Goal: Task Accomplishment & Management: Use online tool/utility

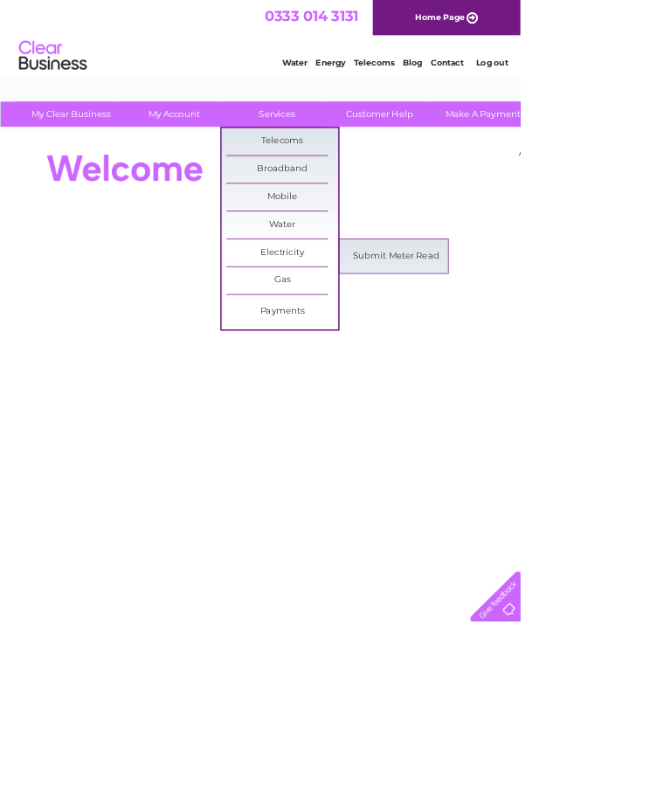
click at [331, 329] on link "Electricity" at bounding box center [364, 325] width 144 height 35
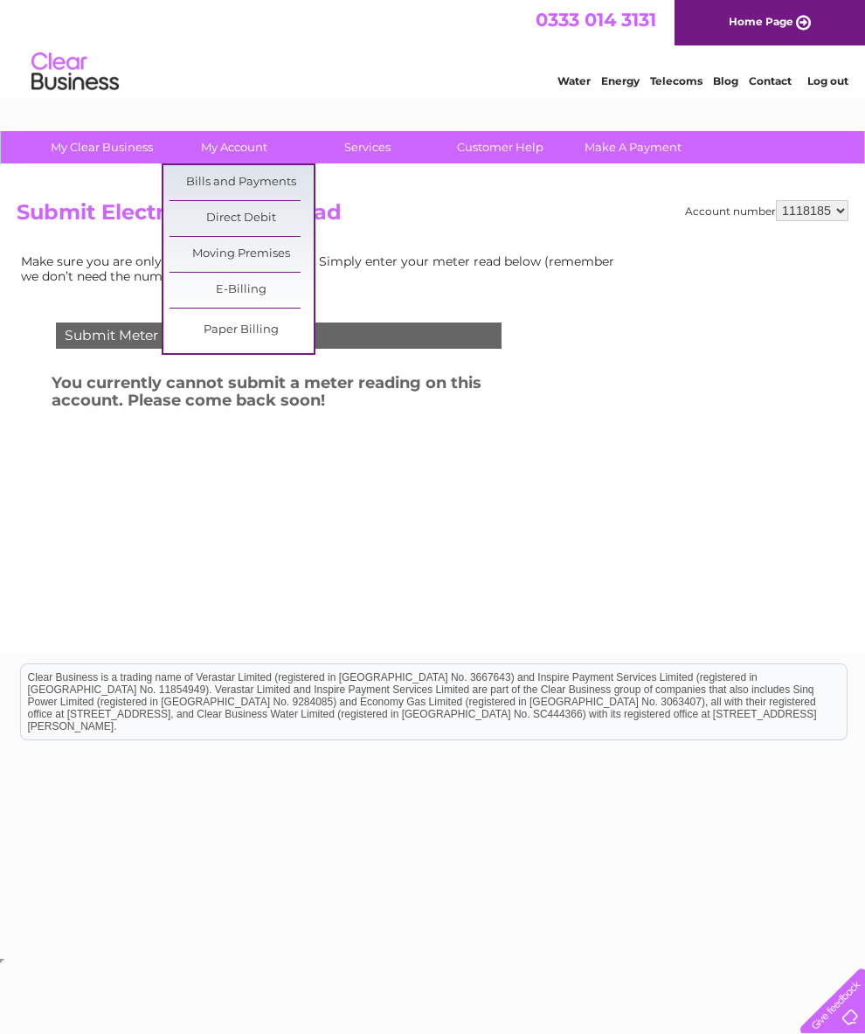
click at [239, 178] on link "Bills and Payments" at bounding box center [241, 182] width 144 height 35
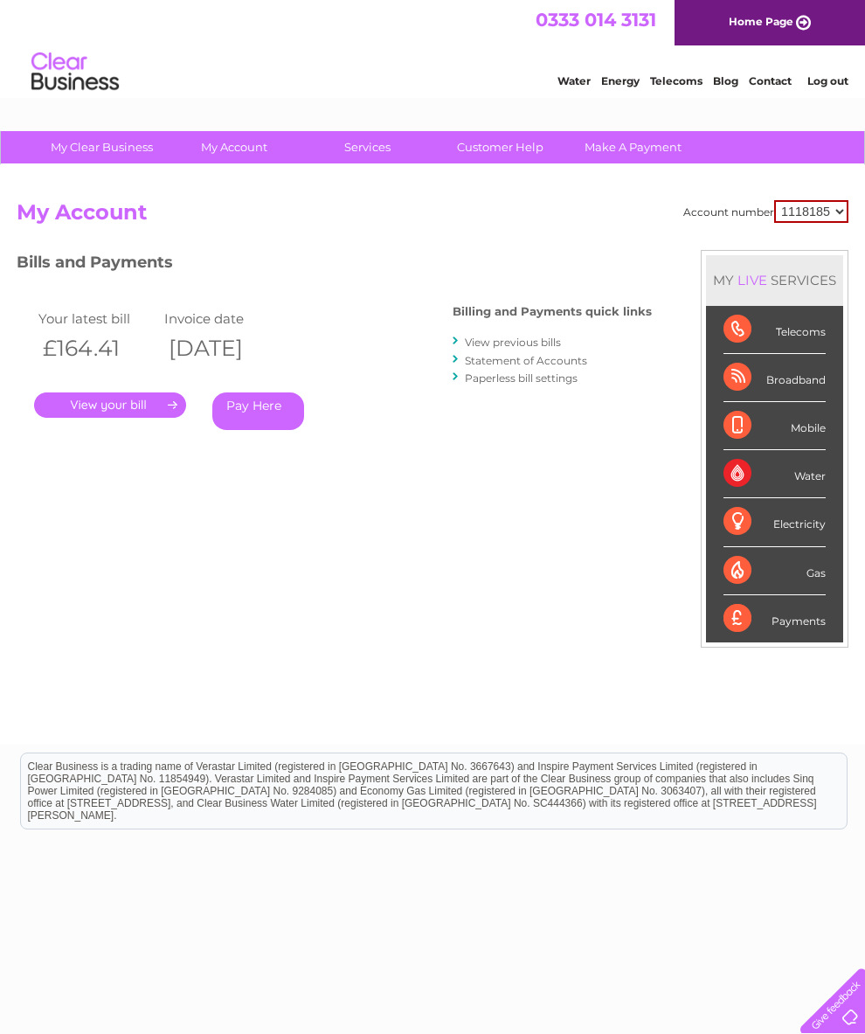
click at [100, 397] on link "." at bounding box center [110, 404] width 152 height 25
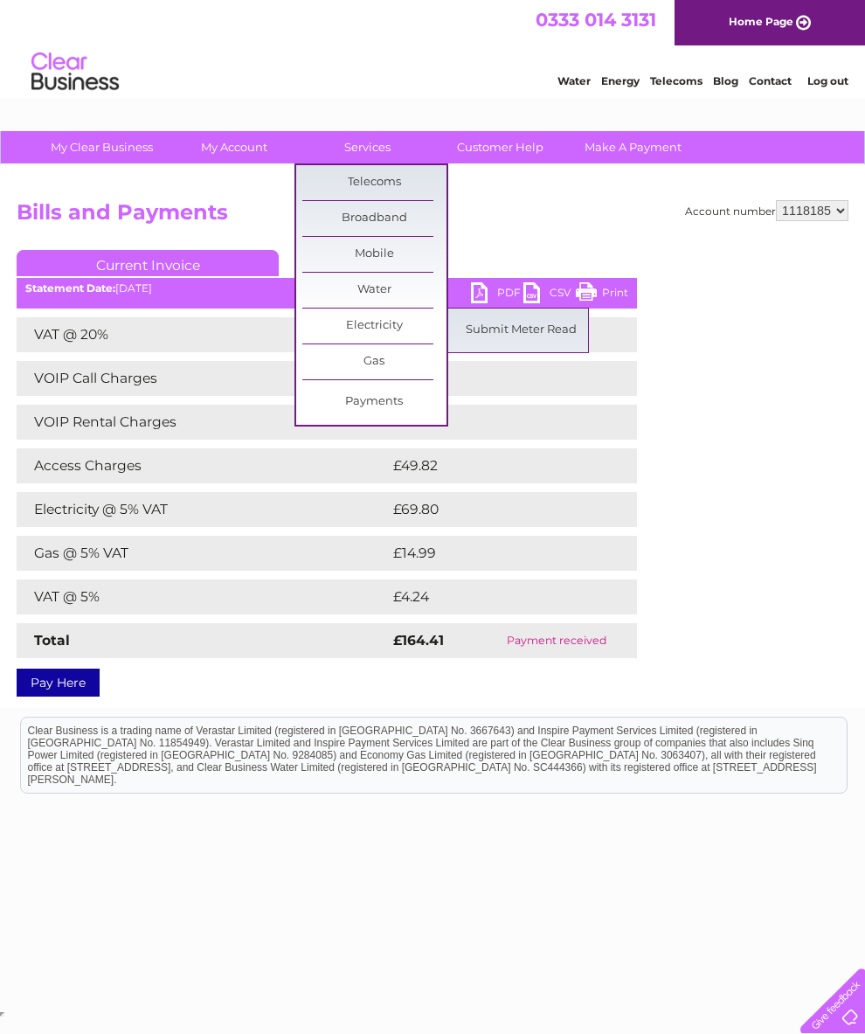
click at [531, 335] on link "Submit Meter Read" at bounding box center [521, 330] width 144 height 35
